Goal: Information Seeking & Learning: Learn about a topic

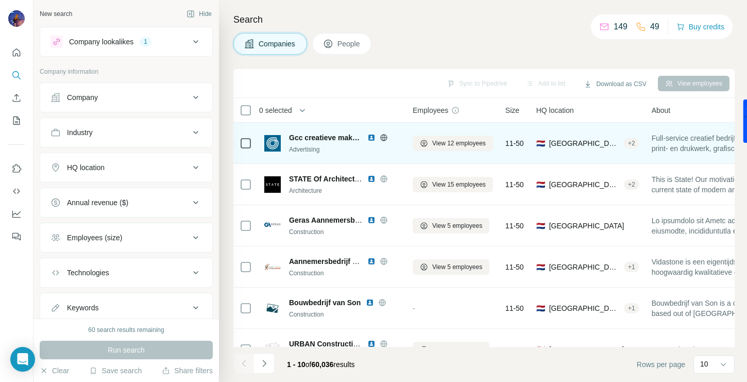
click at [370, 138] on img at bounding box center [371, 137] width 8 height 8
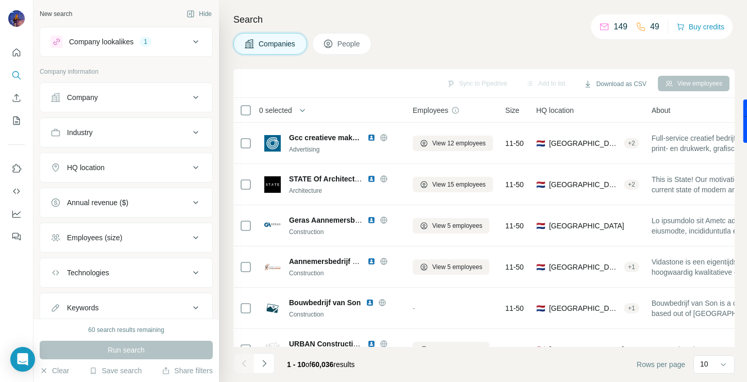
click at [117, 139] on button "Industry" at bounding box center [126, 132] width 172 height 25
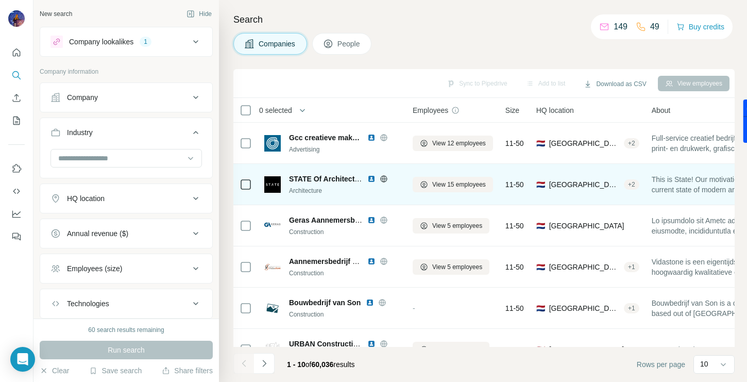
click at [373, 182] on img at bounding box center [371, 179] width 8 height 8
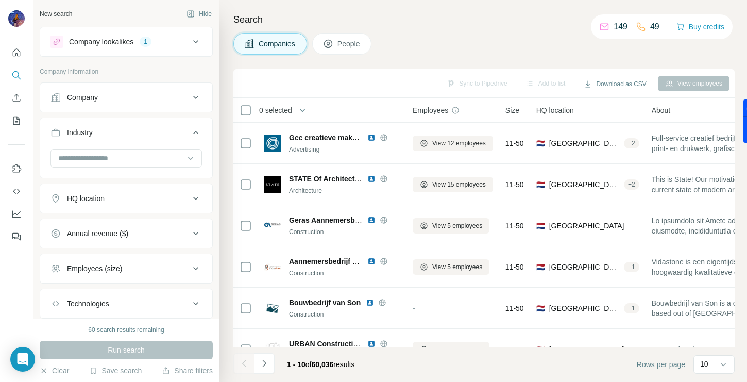
click at [128, 202] on div "HQ location" at bounding box center [119, 198] width 139 height 10
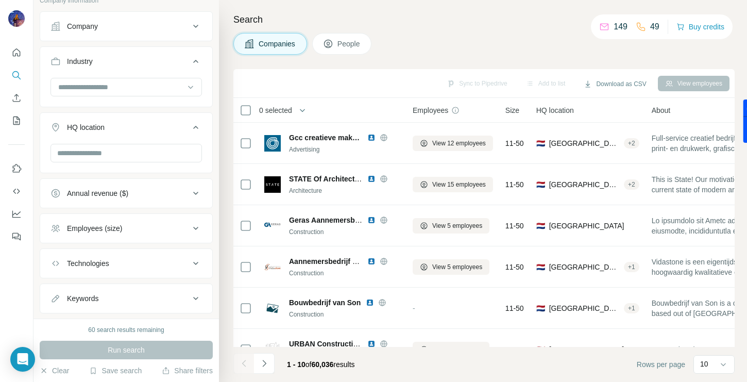
scroll to position [95, 0]
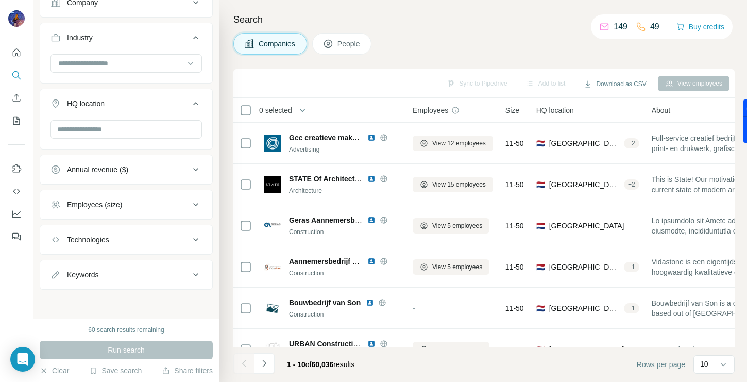
click at [120, 241] on div "Technologies" at bounding box center [119, 239] width 139 height 10
click at [113, 261] on input "text" at bounding box center [125, 265] width 151 height 19
click at [195, 239] on icon at bounding box center [195, 239] width 5 height 3
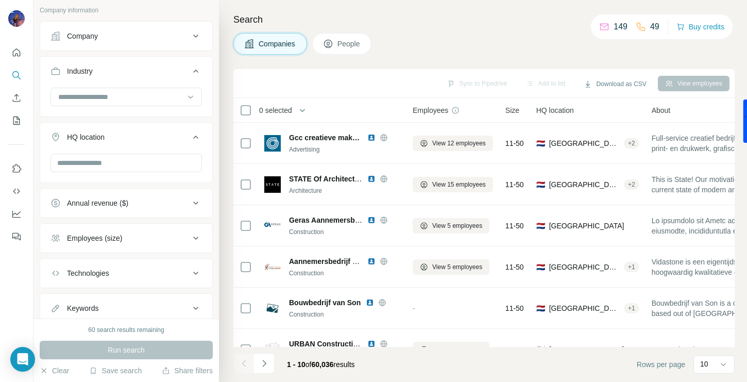
scroll to position [0, 0]
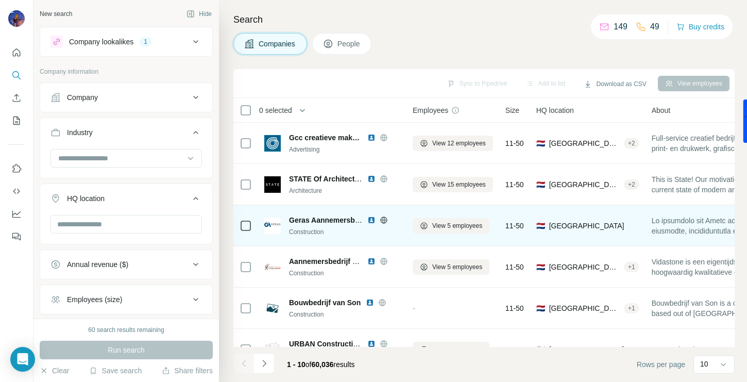
click at [372, 221] on img at bounding box center [371, 220] width 8 height 8
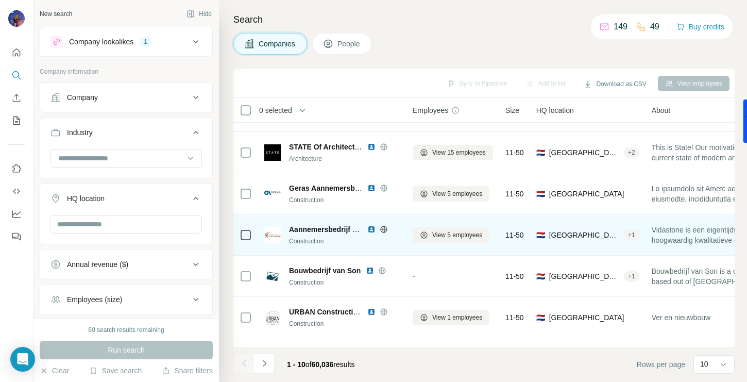
scroll to position [36, 0]
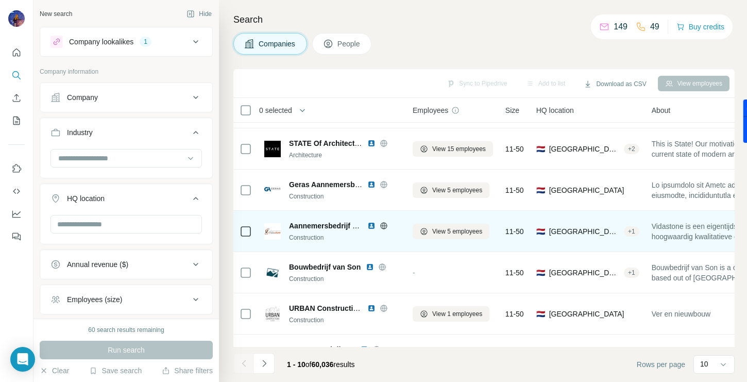
click at [371, 227] on img at bounding box center [371, 226] width 8 height 8
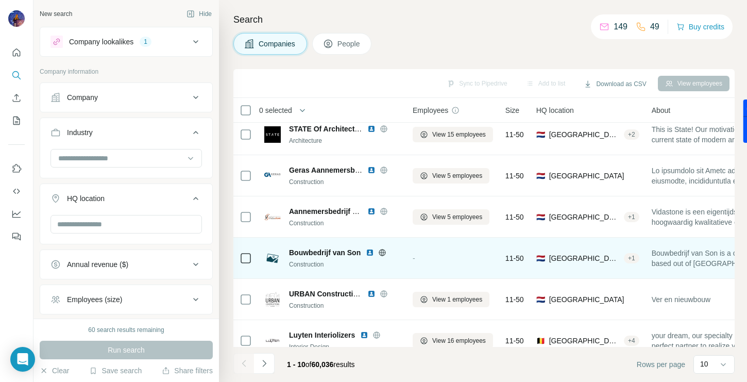
scroll to position [56, 0]
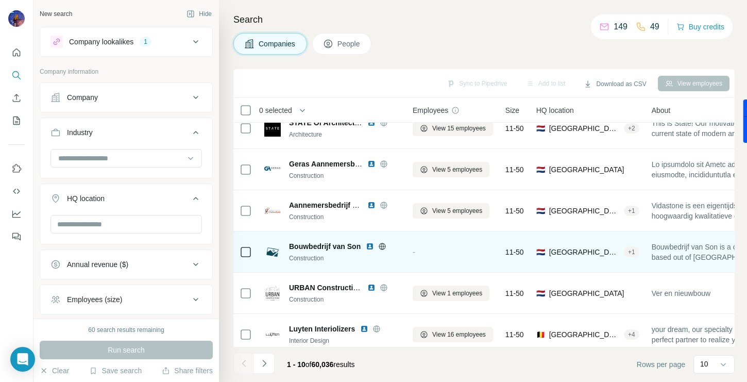
click at [370, 247] on img at bounding box center [370, 246] width 8 height 8
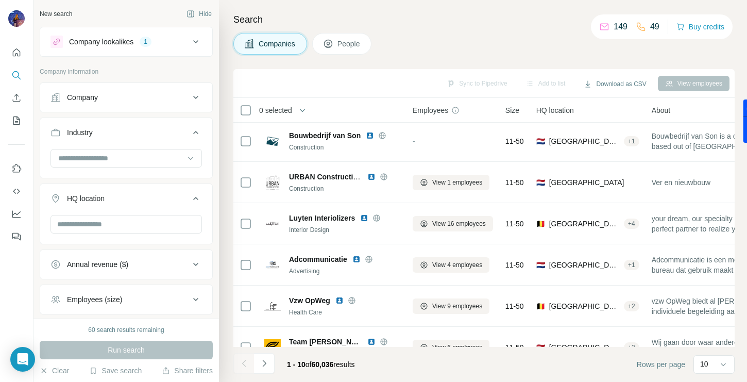
scroll to position [188, 0]
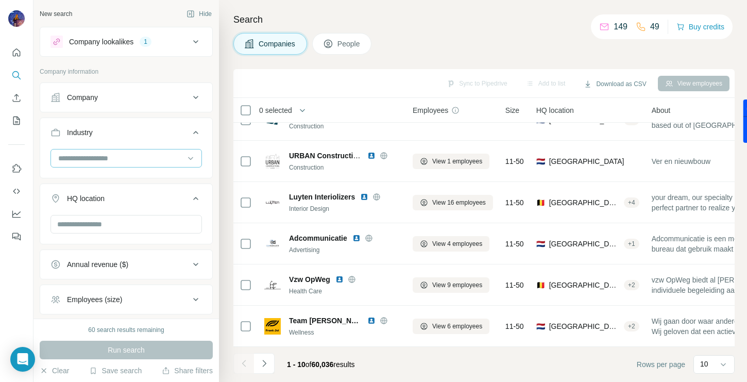
click at [123, 160] on input at bounding box center [120, 158] width 127 height 11
type input "**********"
click at [118, 177] on div "Construction" at bounding box center [126, 181] width 134 height 10
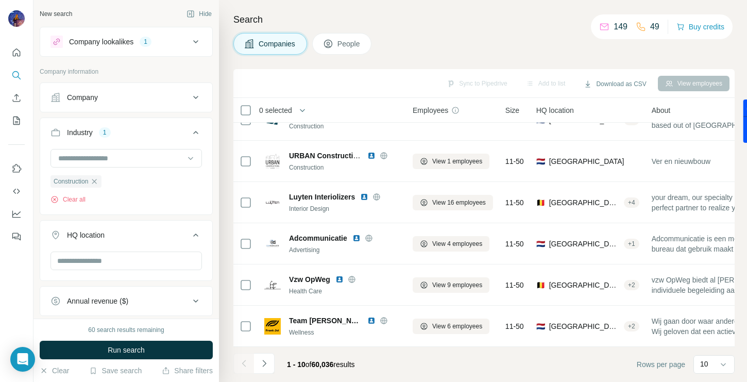
click at [128, 306] on div "Annual revenue ($)" at bounding box center [97, 301] width 61 height 10
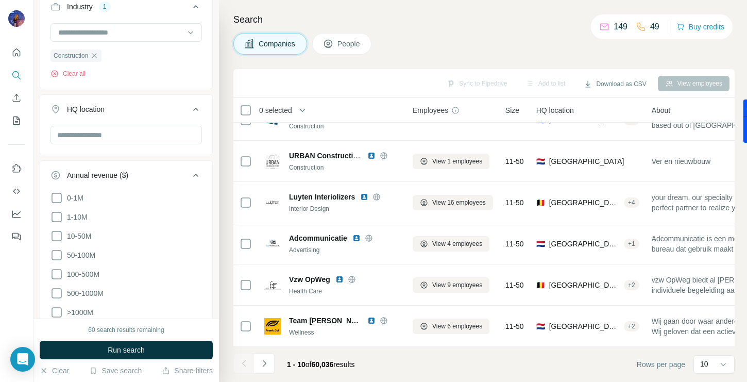
scroll to position [127, 0]
click at [56, 233] on icon at bounding box center [56, 235] width 12 height 12
click at [56, 254] on icon at bounding box center [56, 254] width 12 height 12
click at [59, 273] on icon at bounding box center [56, 273] width 12 height 12
click at [59, 290] on icon at bounding box center [56, 292] width 12 height 12
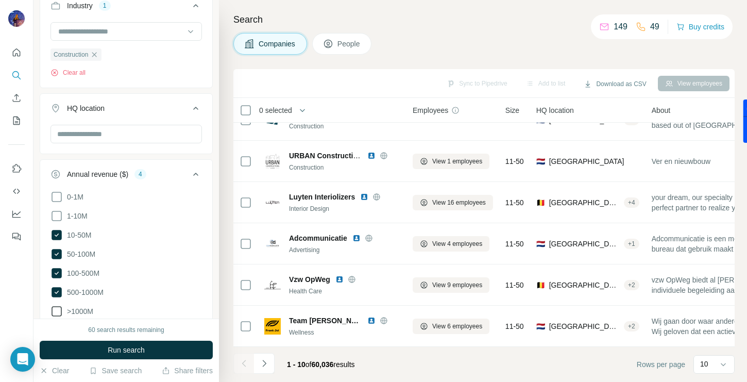
click at [59, 315] on icon at bounding box center [56, 311] width 12 height 12
click at [119, 343] on button "Run search" at bounding box center [126, 350] width 173 height 19
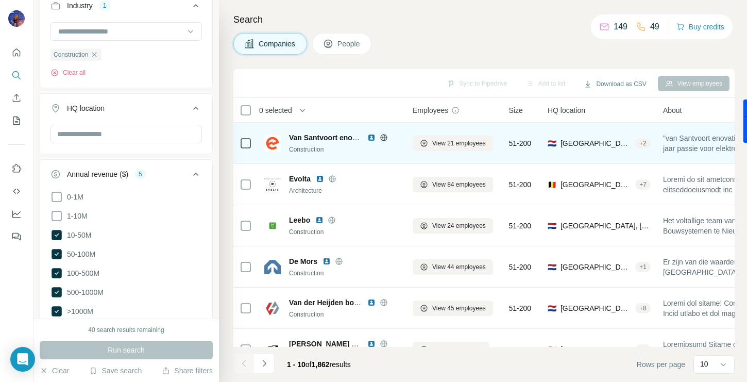
click at [372, 140] on img at bounding box center [371, 137] width 8 height 8
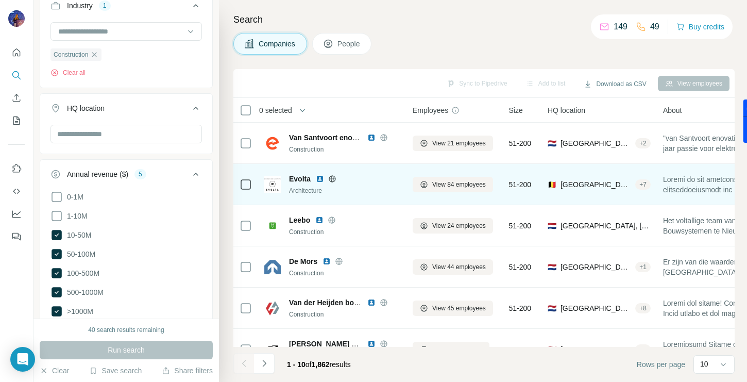
click at [320, 182] on img at bounding box center [320, 179] width 8 height 8
